Goal: Information Seeking & Learning: Learn about a topic

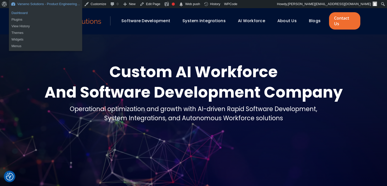
click at [22, 13] on link "Dashboard" at bounding box center [45, 13] width 73 height 7
click at [24, 13] on link "Dashboard" at bounding box center [45, 13] width 73 height 7
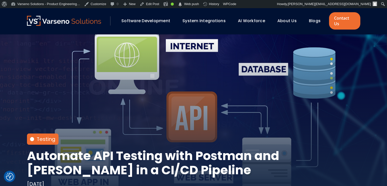
click at [309, 18] on link "Blogs" at bounding box center [315, 21] width 12 height 6
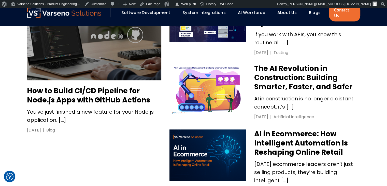
scroll to position [305, 0]
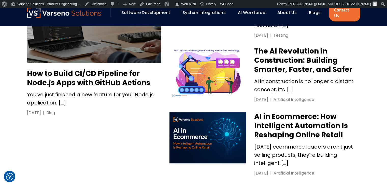
click at [109, 69] on h3 "How to Build CI/CD Pipeline for Node.js Apps with GitHub Actions" at bounding box center [94, 78] width 134 height 18
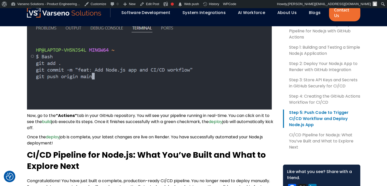
scroll to position [1534, 0]
